Goal: Find specific page/section: Find specific page/section

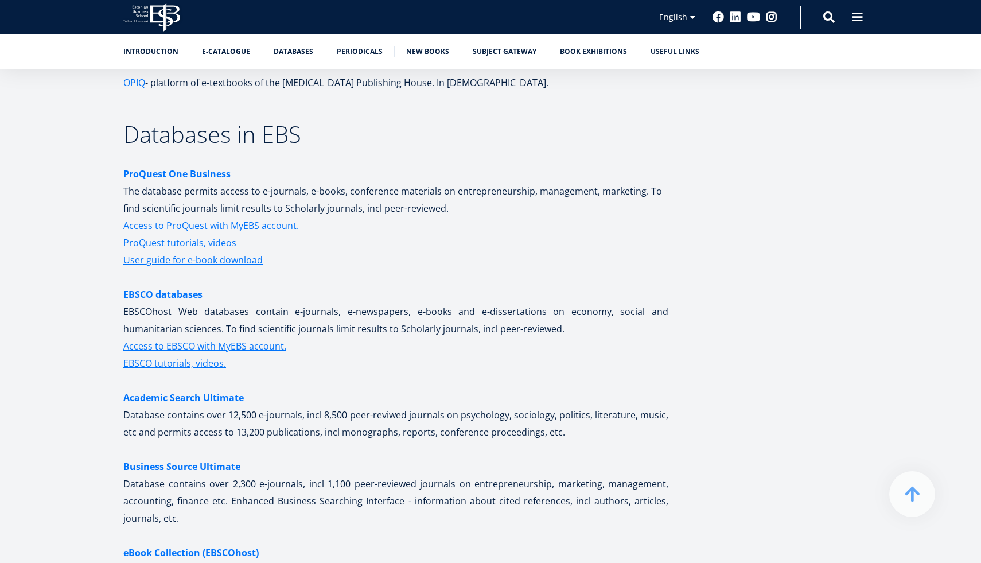
click at [196, 294] on link "EBSCO databases" at bounding box center [162, 294] width 79 height 17
click at [174, 292] on link "EBSCO databases" at bounding box center [162, 294] width 79 height 17
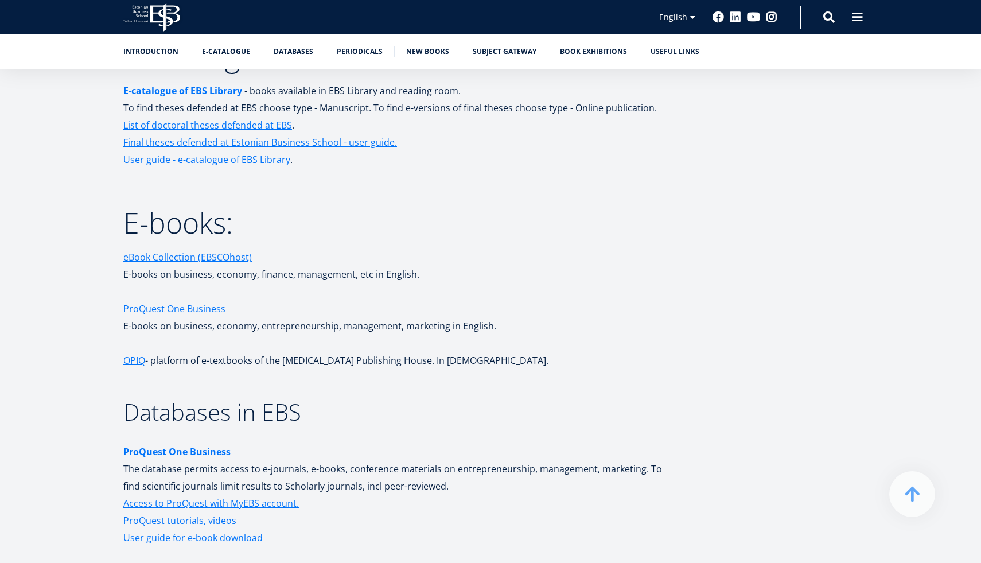
scroll to position [1660, 0]
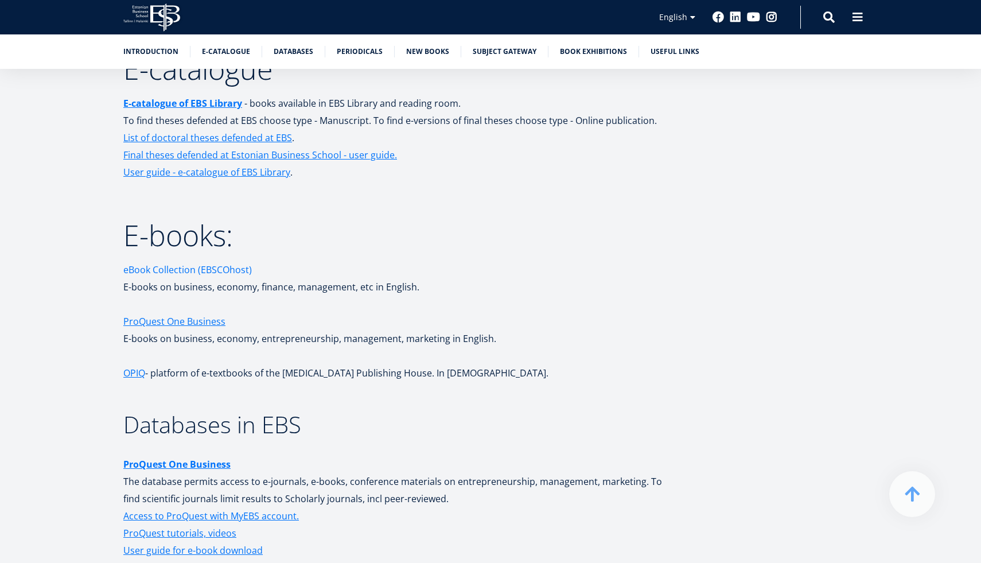
click at [206, 266] on link "eBook Collection (EBSCOhost)" at bounding box center [187, 269] width 128 height 17
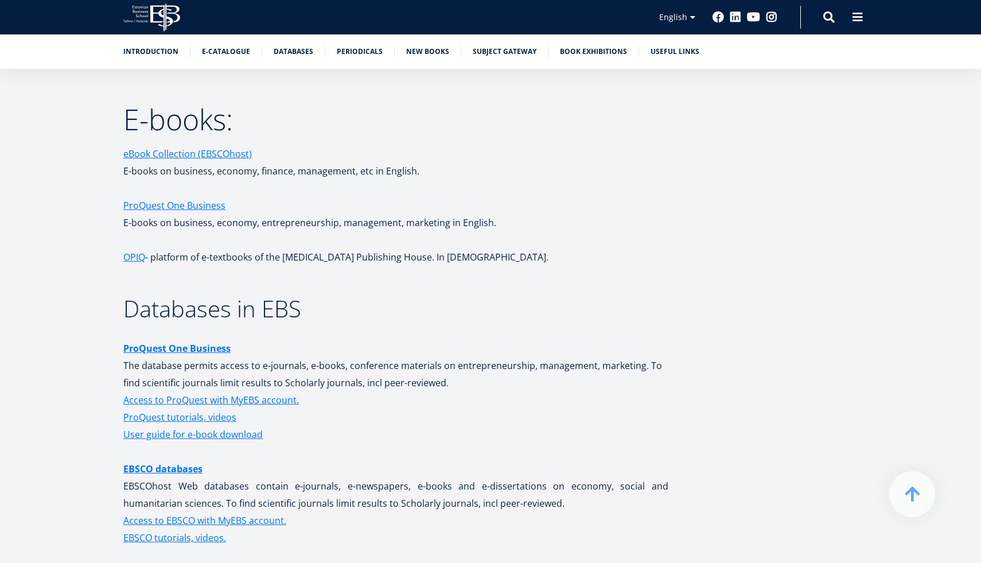
scroll to position [1765, 0]
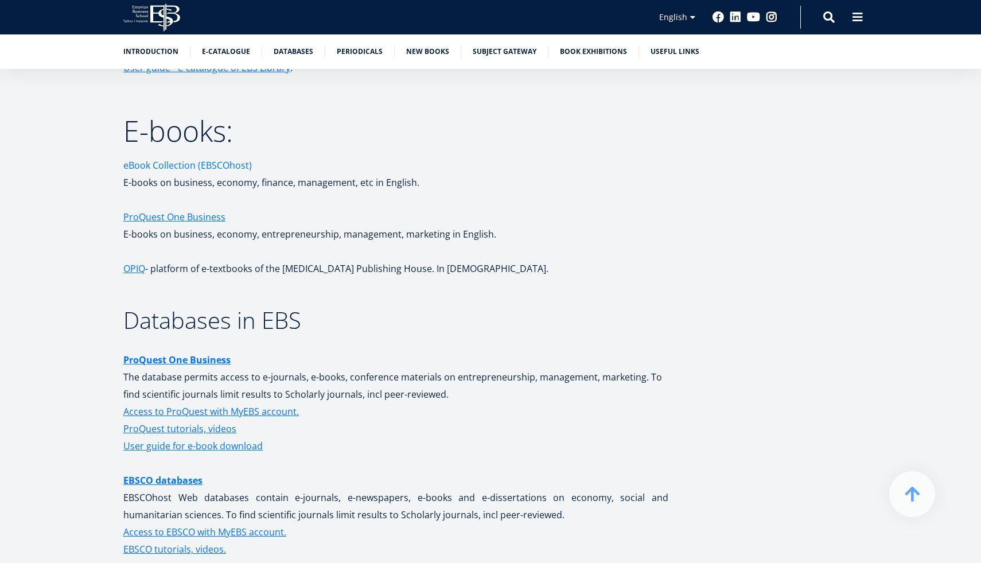
click at [208, 167] on link "eBook Collection (EBSCOhost)" at bounding box center [187, 165] width 128 height 17
